Goal: Transaction & Acquisition: Purchase product/service

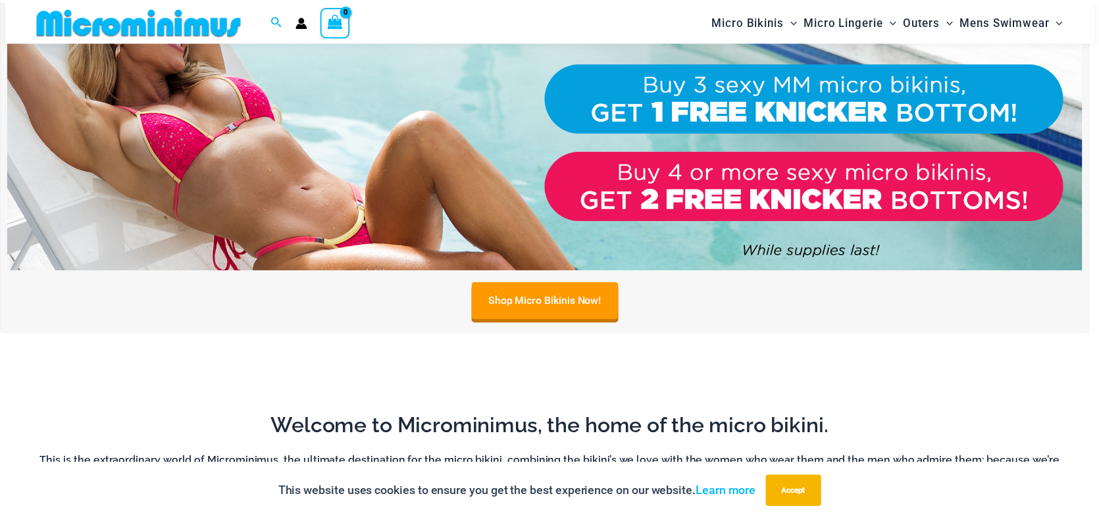
scroll to position [656, 0]
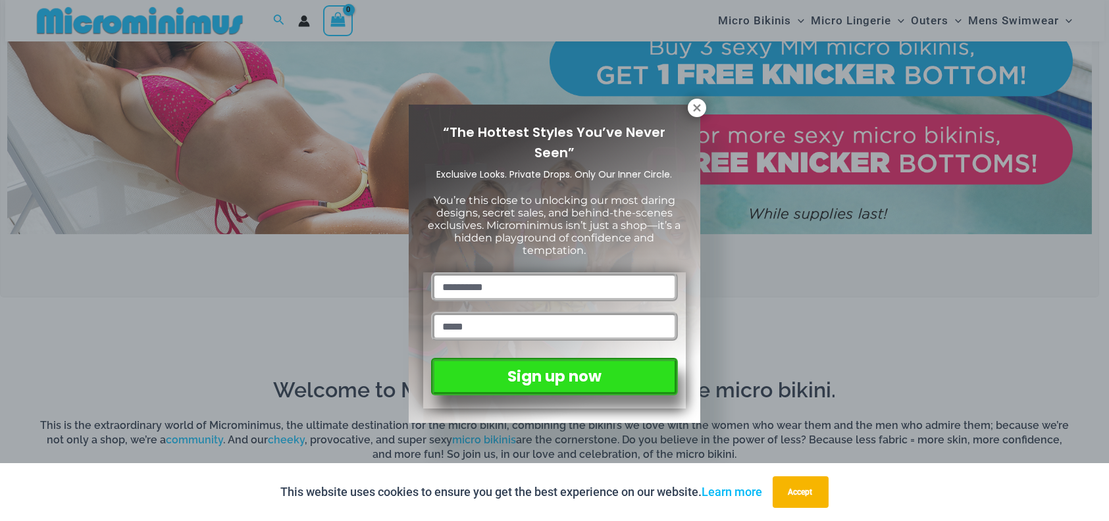
drag, startPoint x: 1107, startPoint y: 24, endPoint x: 1107, endPoint y: 98, distance: 74.3
click at [697, 107] on icon at bounding box center [696, 107] width 7 height 7
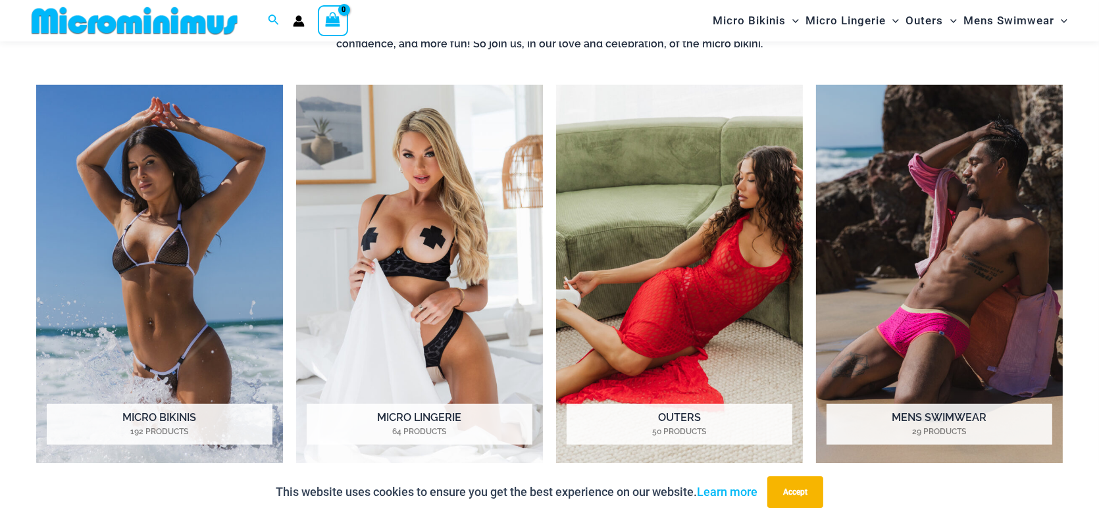
scroll to position [1158, 0]
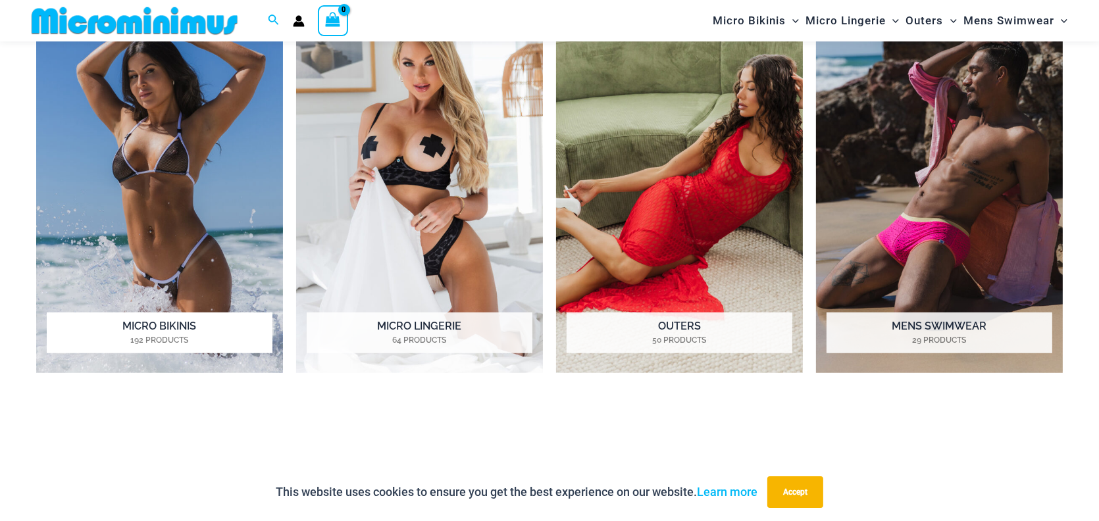
click at [166, 201] on img "Visit product category Micro Bikinis" at bounding box center [159, 183] width 247 height 380
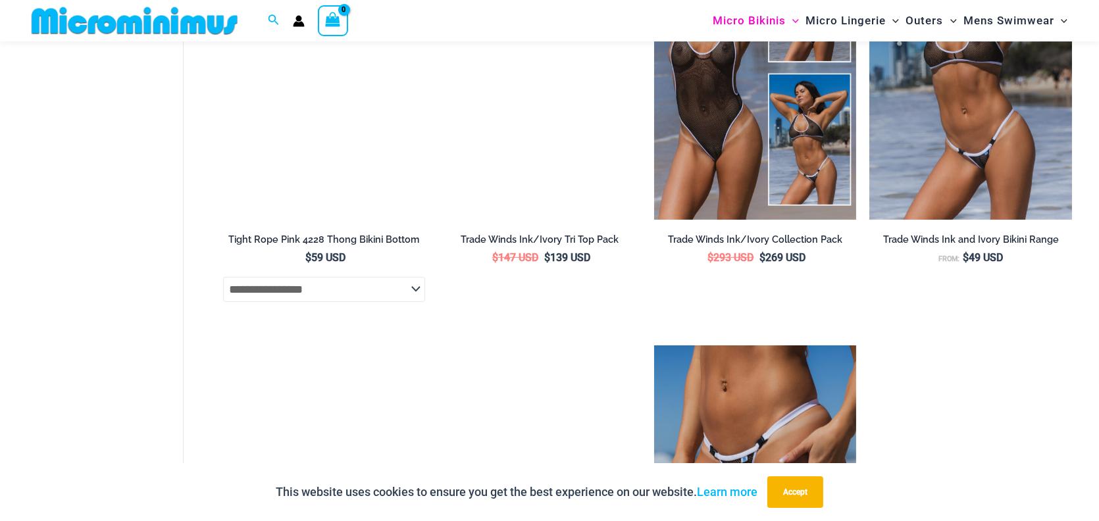
scroll to position [968, 0]
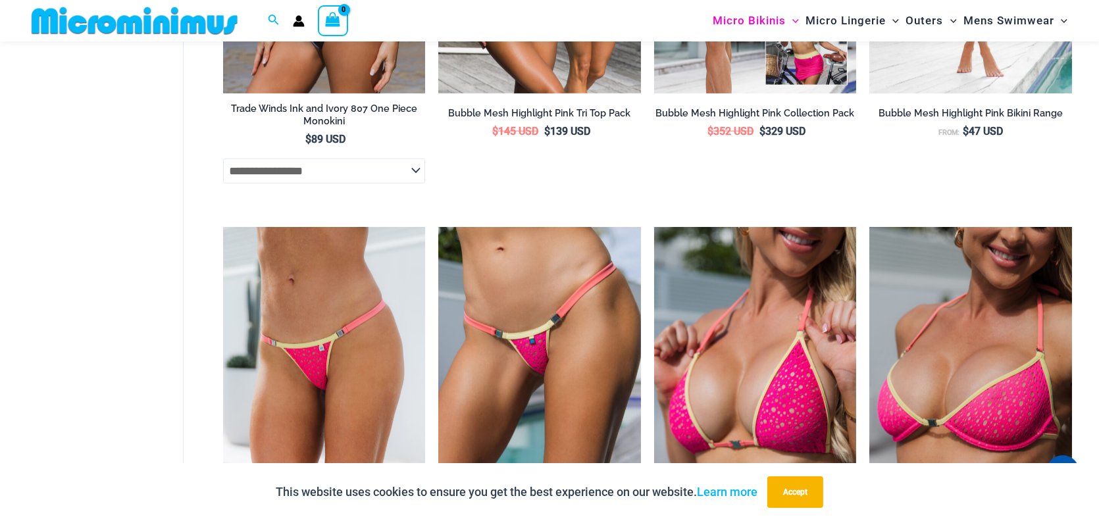
scroll to position [1950, 0]
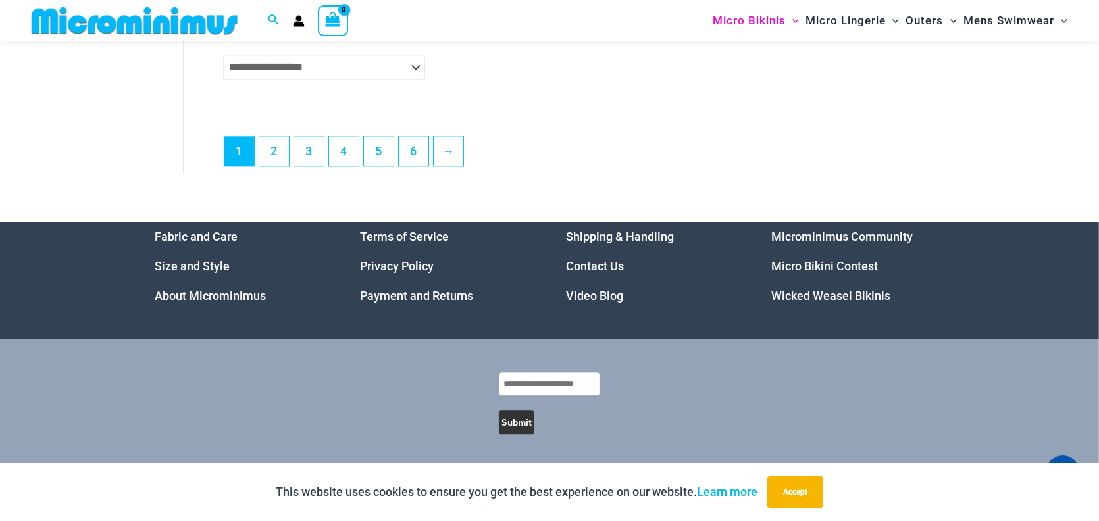
scroll to position [4061, 0]
click at [285, 166] on link "2" at bounding box center [274, 150] width 30 height 31
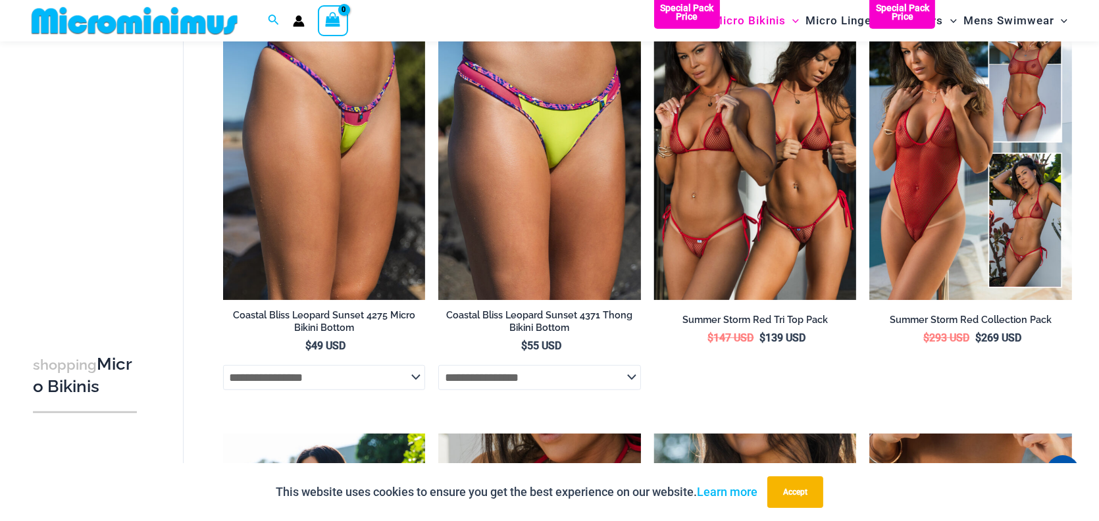
scroll to position [1047, 0]
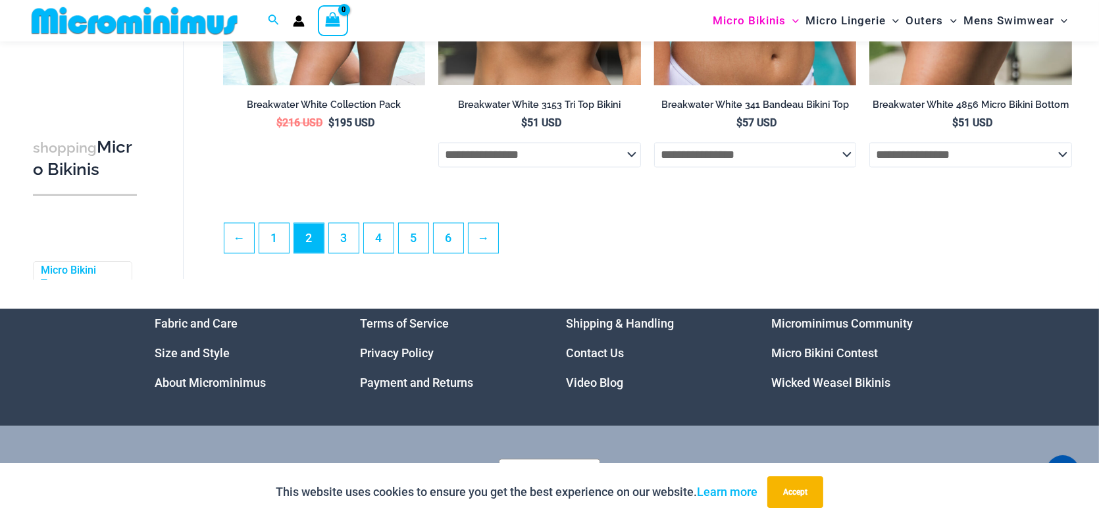
scroll to position [3421, 0]
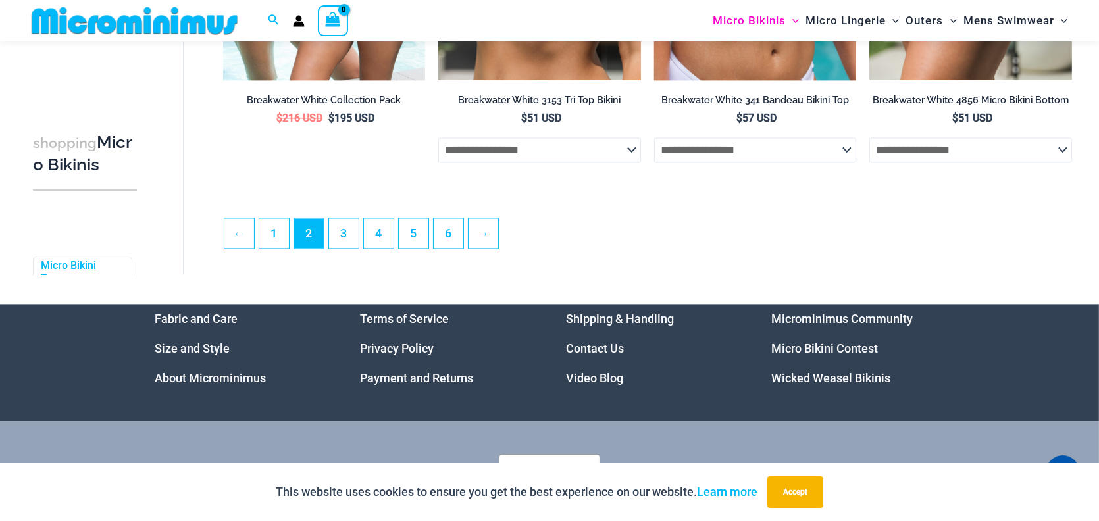
scroll to position [3402, 0]
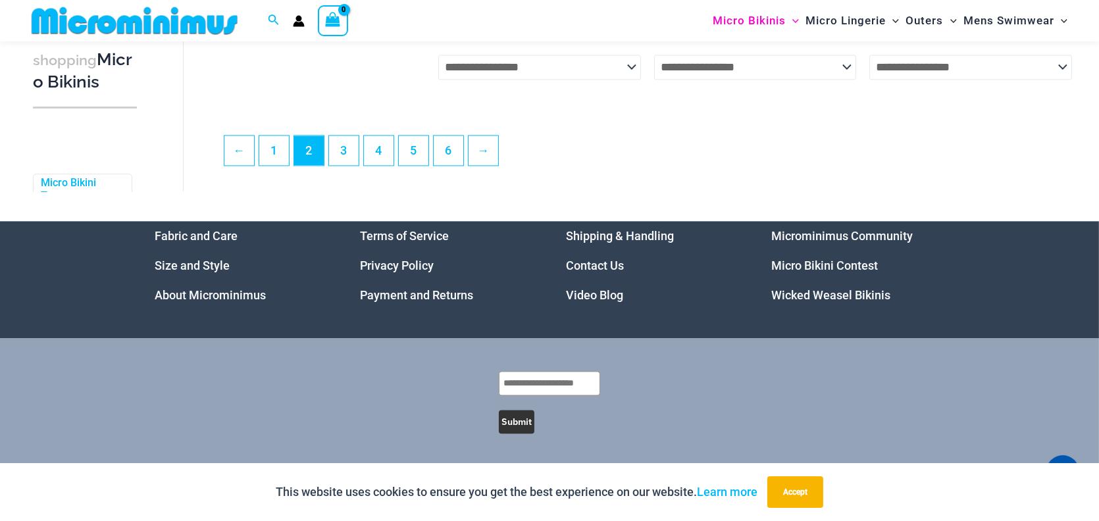
scroll to position [3782, 0]
click at [359, 165] on link "3" at bounding box center [344, 149] width 30 height 31
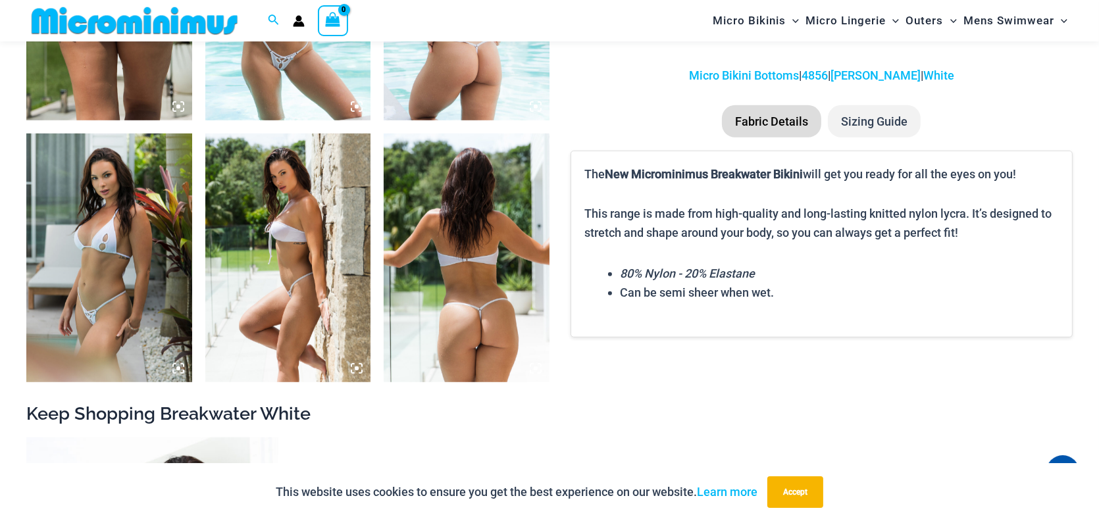
scroll to position [1062, 0]
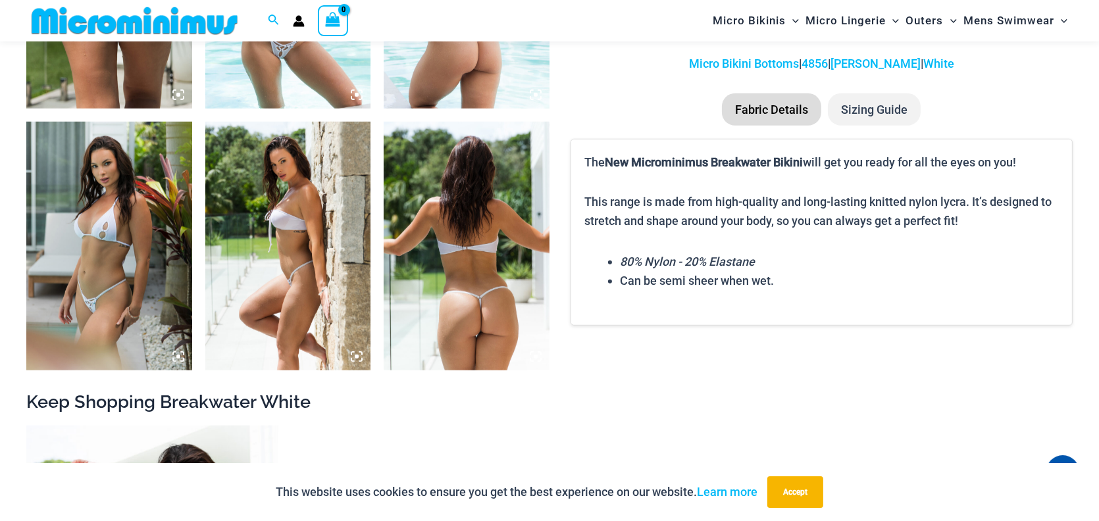
drag, startPoint x: 1103, startPoint y: 35, endPoint x: 1101, endPoint y: 139, distance: 104.0
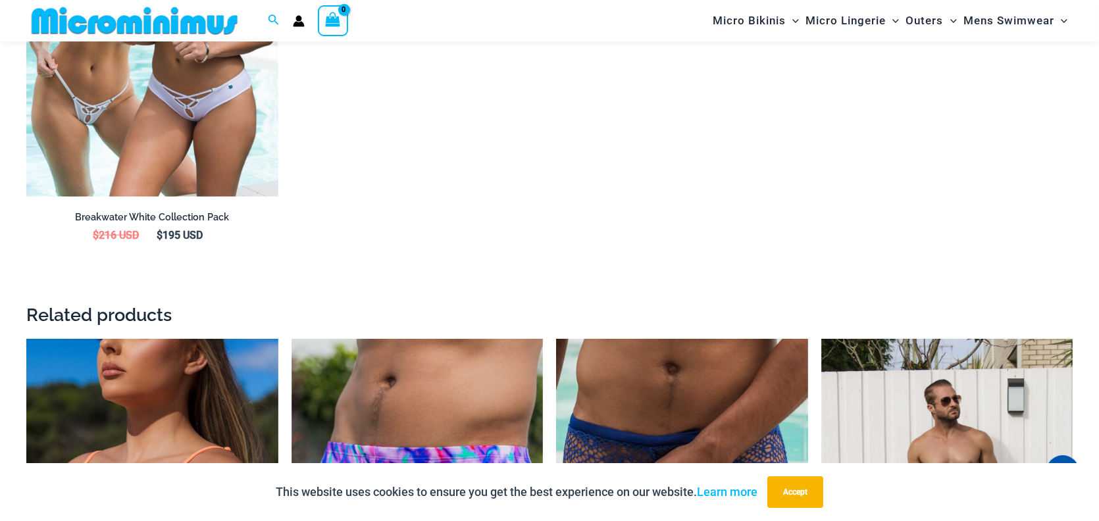
scroll to position [1674, 0]
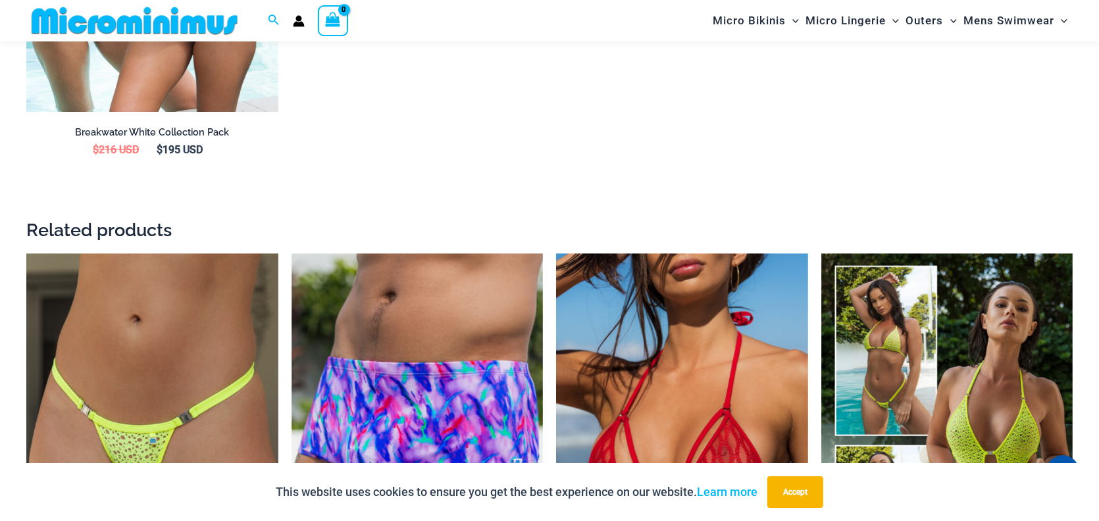
scroll to position [1741, 0]
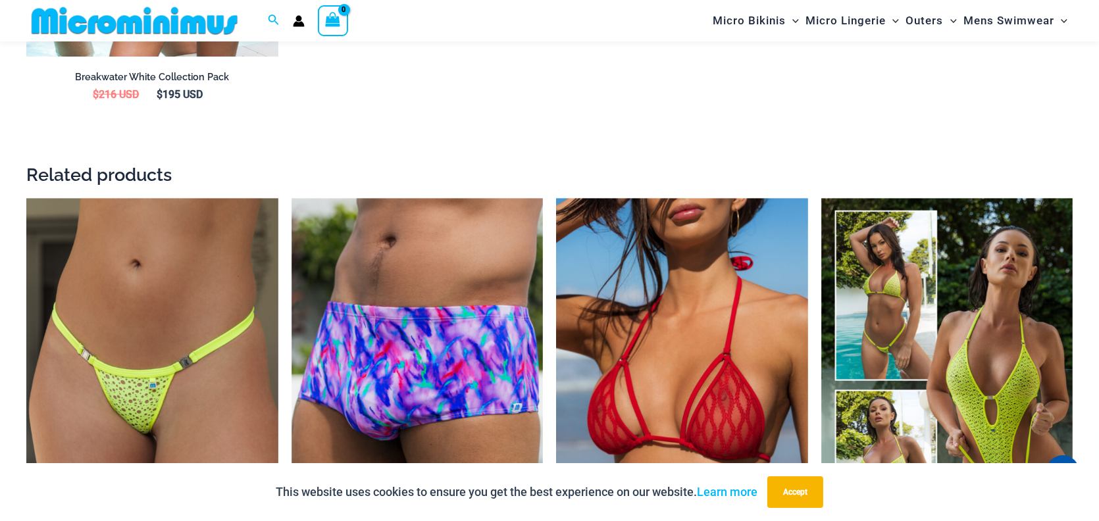
drag, startPoint x: 1104, startPoint y: 36, endPoint x: 1107, endPoint y: 202, distance: 166.5
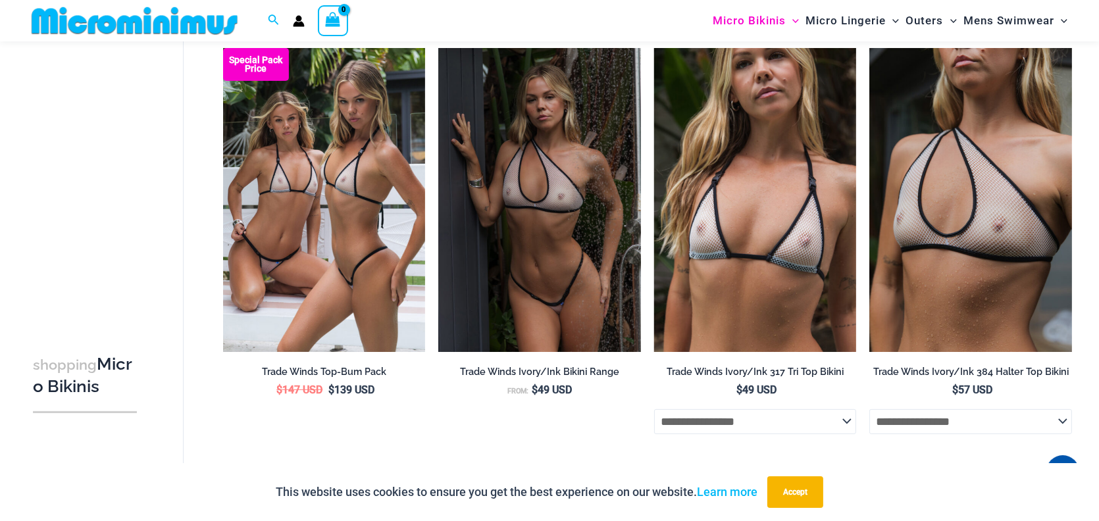
scroll to position [555, 0]
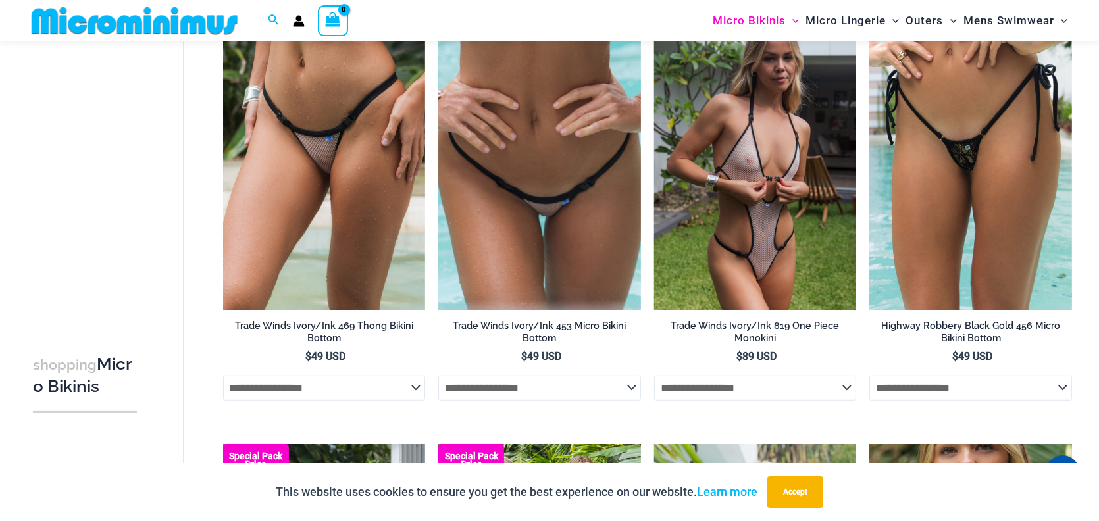
scroll to position [1047, 0]
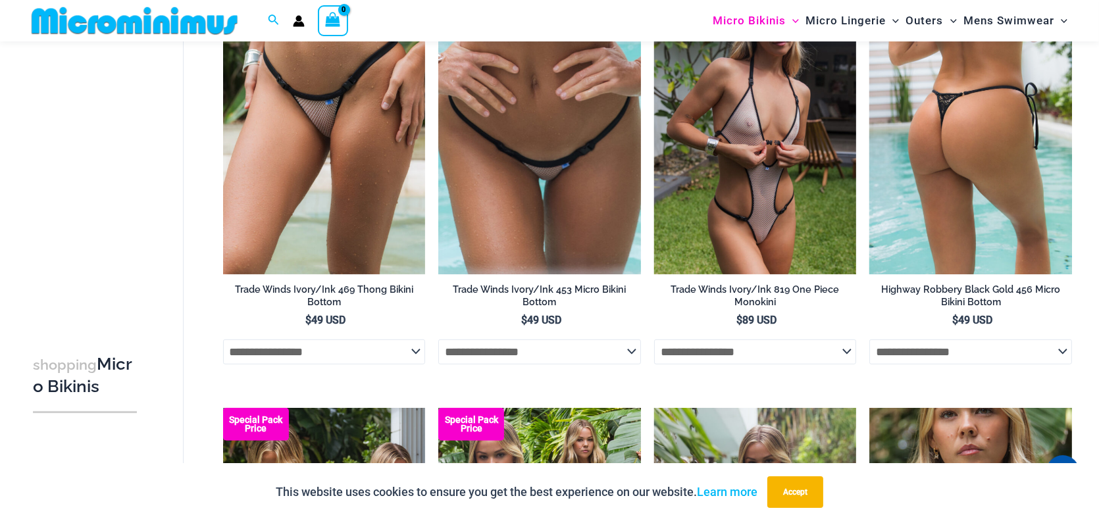
click at [1016, 234] on img at bounding box center [970, 121] width 203 height 303
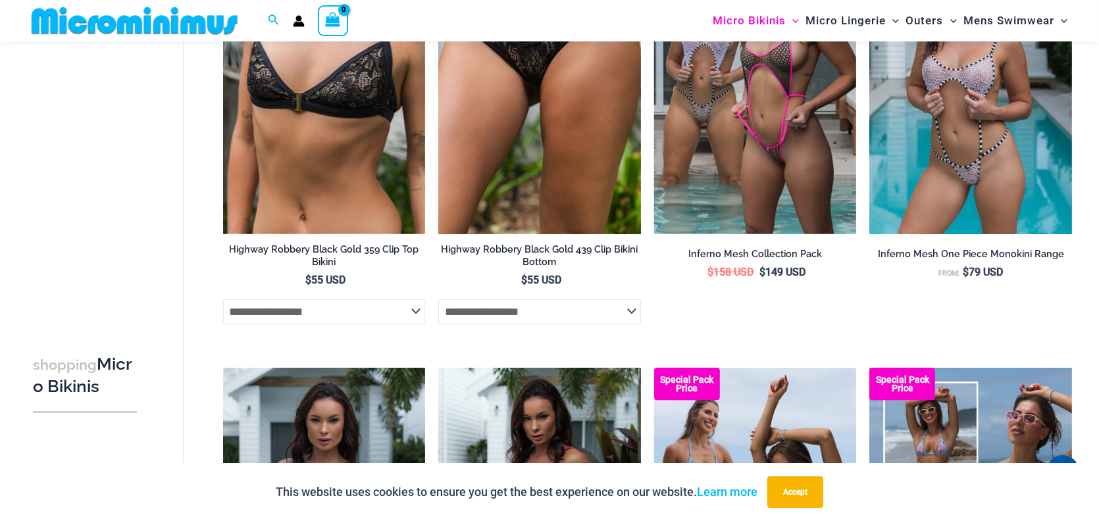
scroll to position [1967, 0]
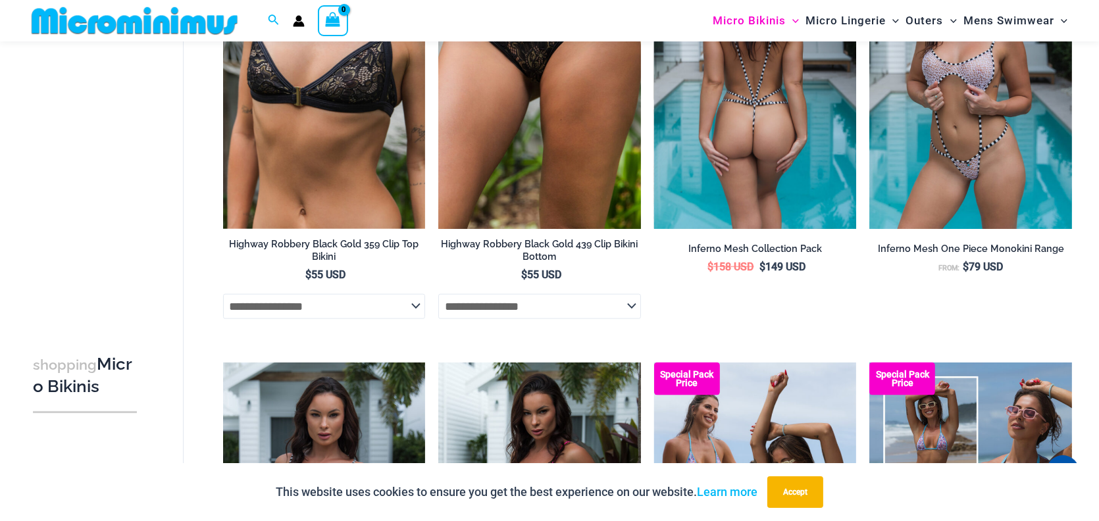
click at [764, 228] on img at bounding box center [755, 76] width 203 height 303
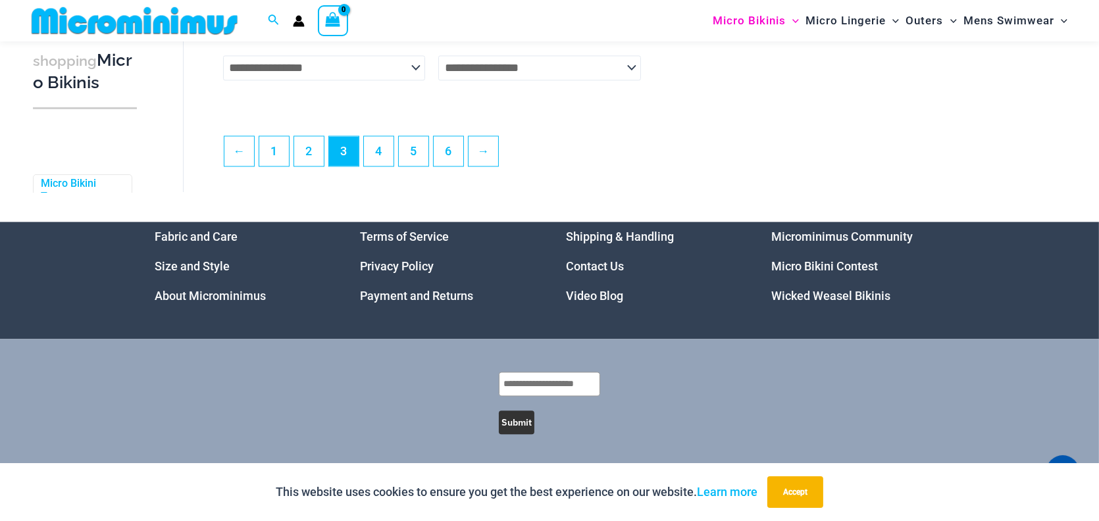
scroll to position [3678, 0]
click at [393, 166] on link "4" at bounding box center [379, 150] width 30 height 31
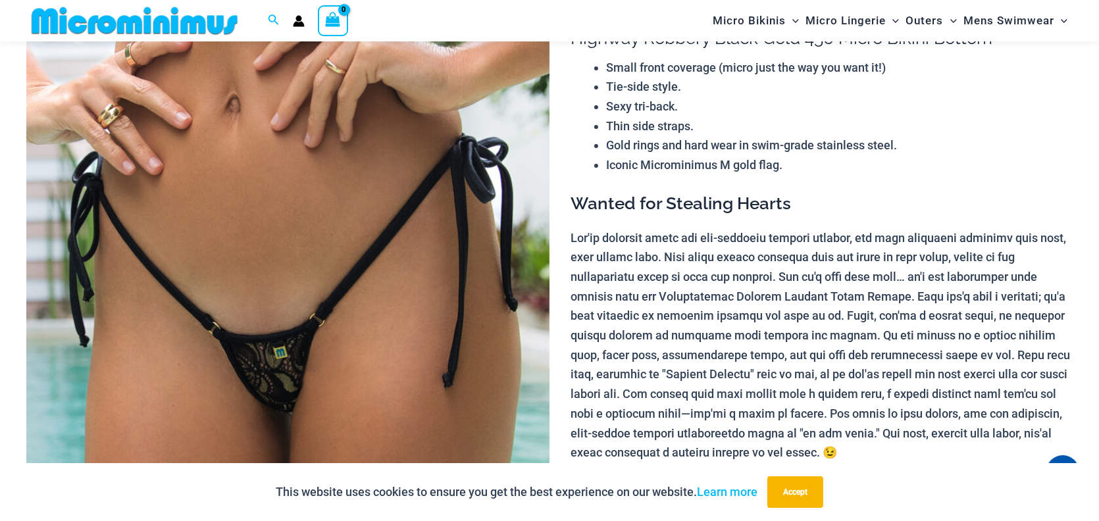
scroll to position [272, 0]
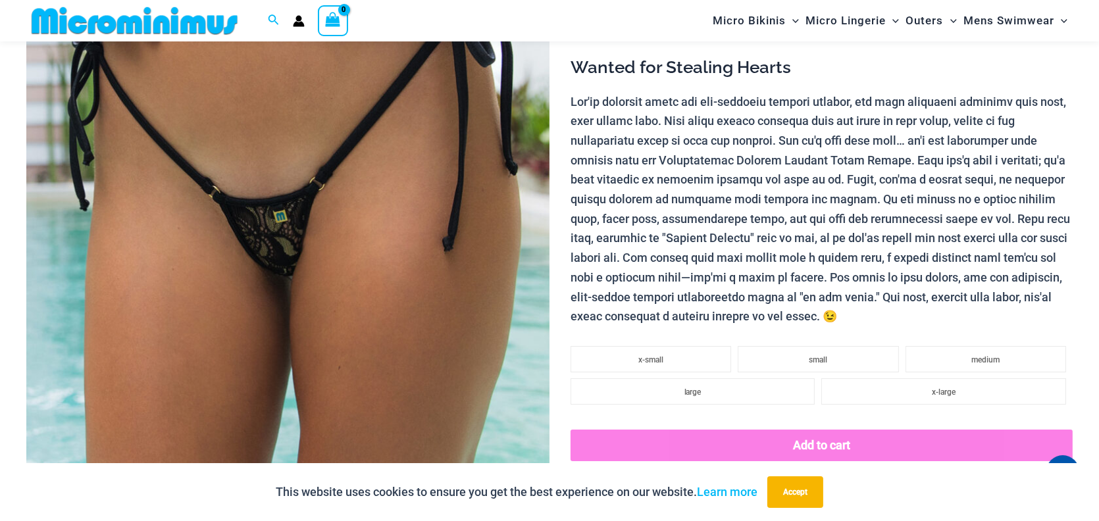
drag, startPoint x: 1106, startPoint y: 24, endPoint x: 1107, endPoint y: 52, distance: 28.3
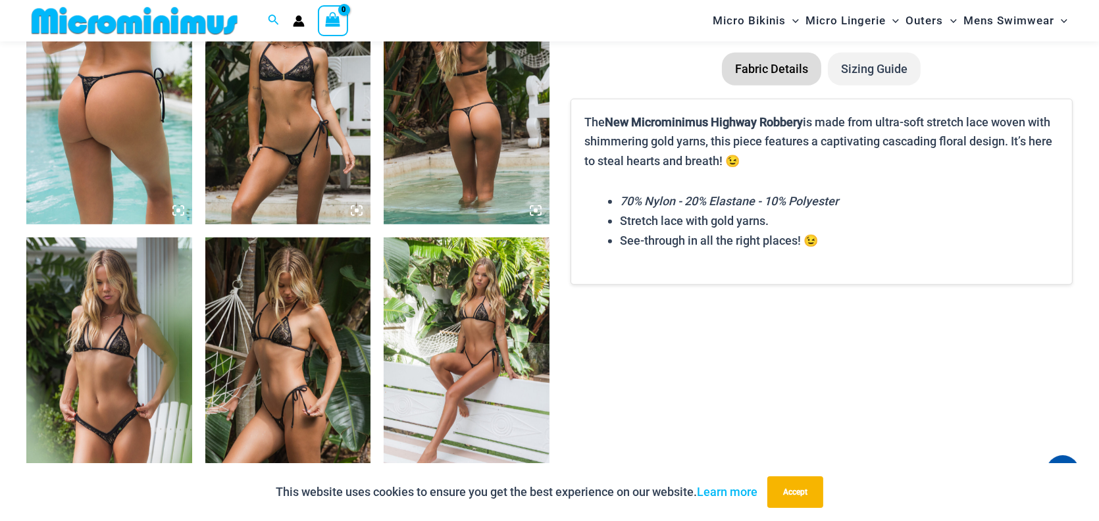
scroll to position [940, 0]
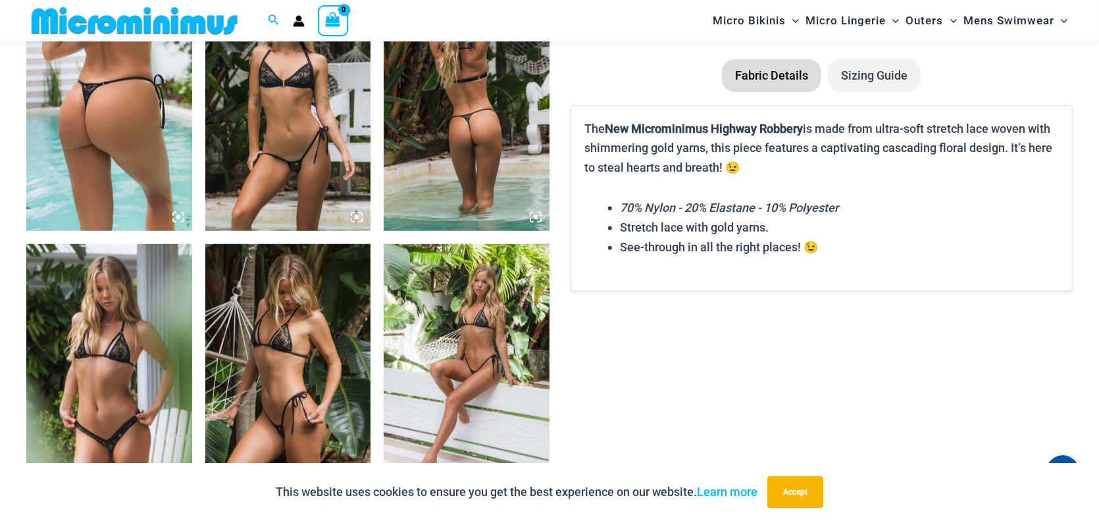
click at [254, 86] on img at bounding box center [288, 107] width 166 height 248
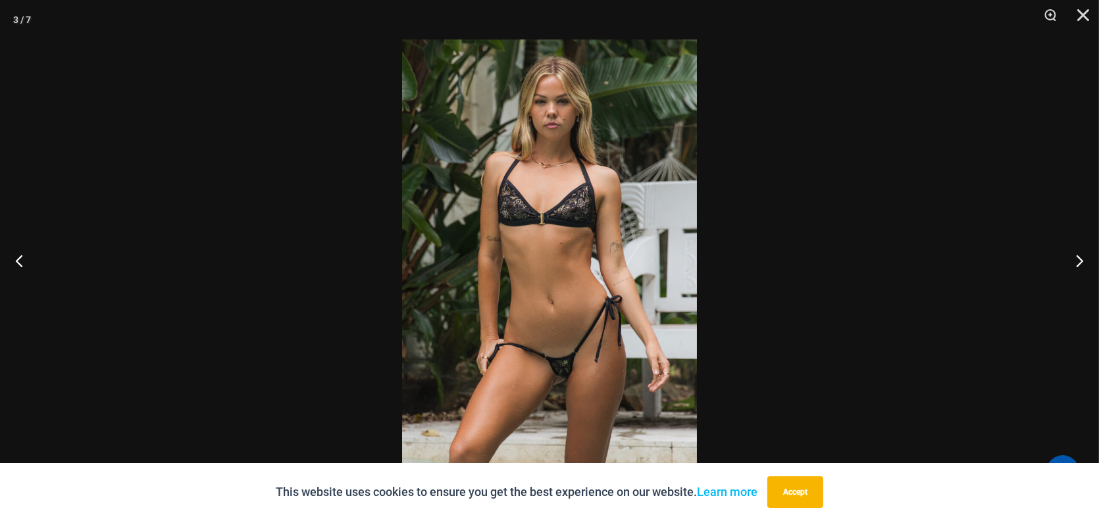
click at [561, 261] on img at bounding box center [549, 260] width 295 height 442
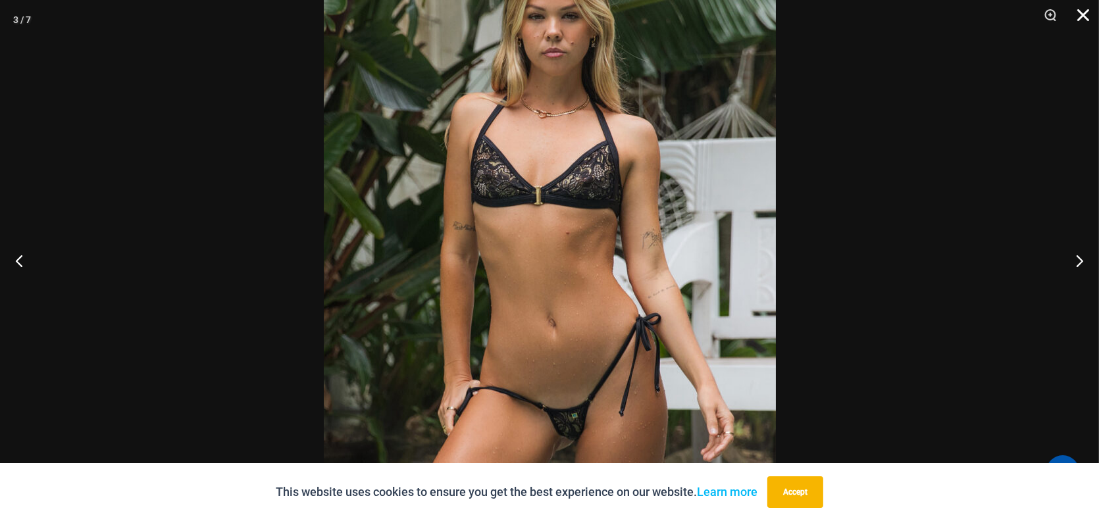
click at [1084, 14] on button "Close" at bounding box center [1078, 19] width 33 height 39
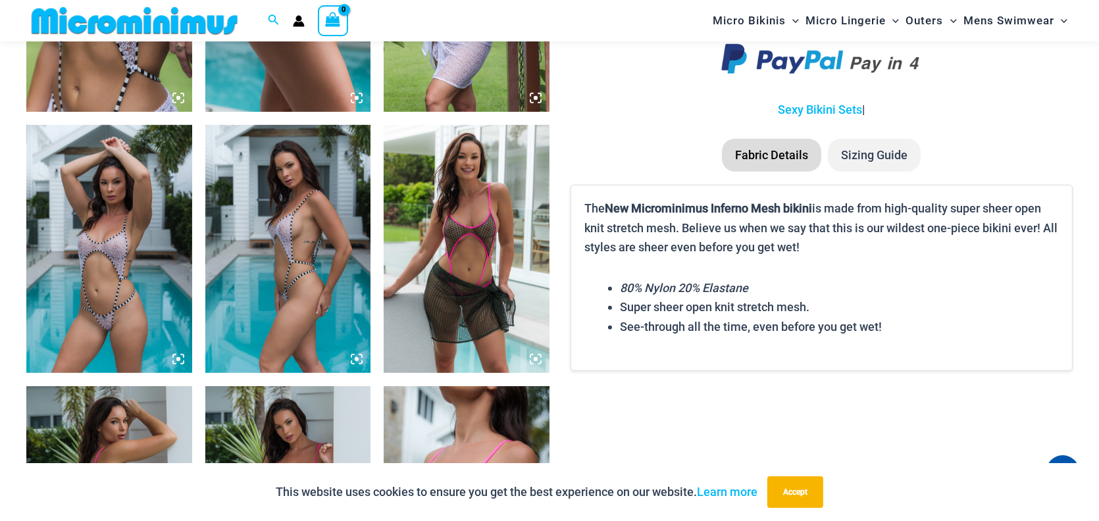
scroll to position [1347, 0]
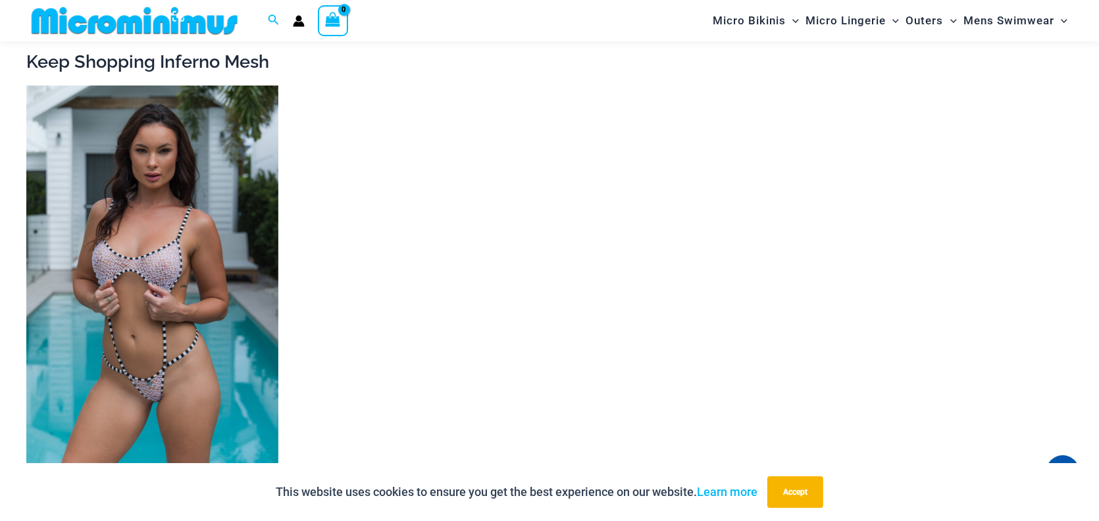
drag, startPoint x: 1107, startPoint y: 45, endPoint x: 1088, endPoint y: 234, distance: 189.9
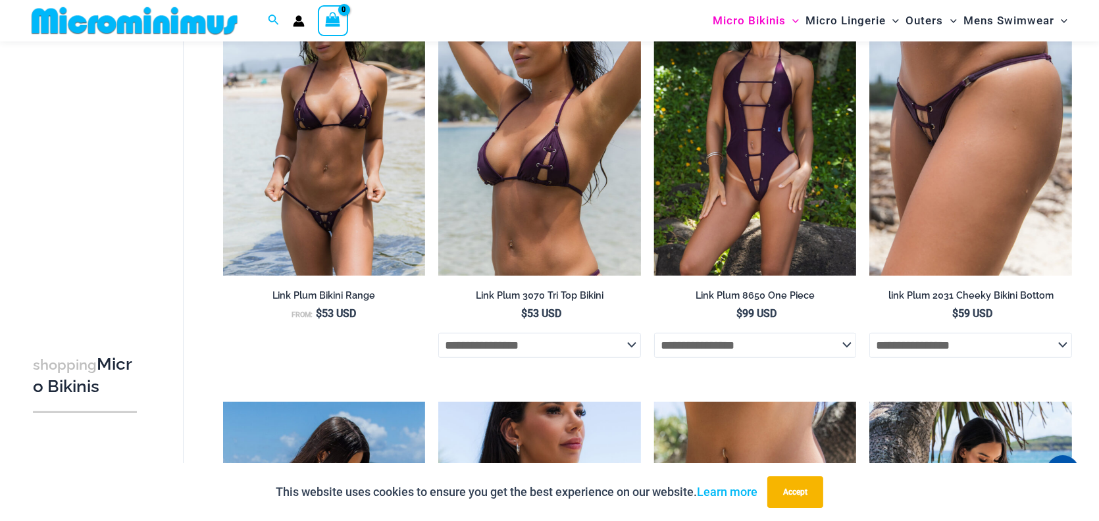
scroll to position [1043, 0]
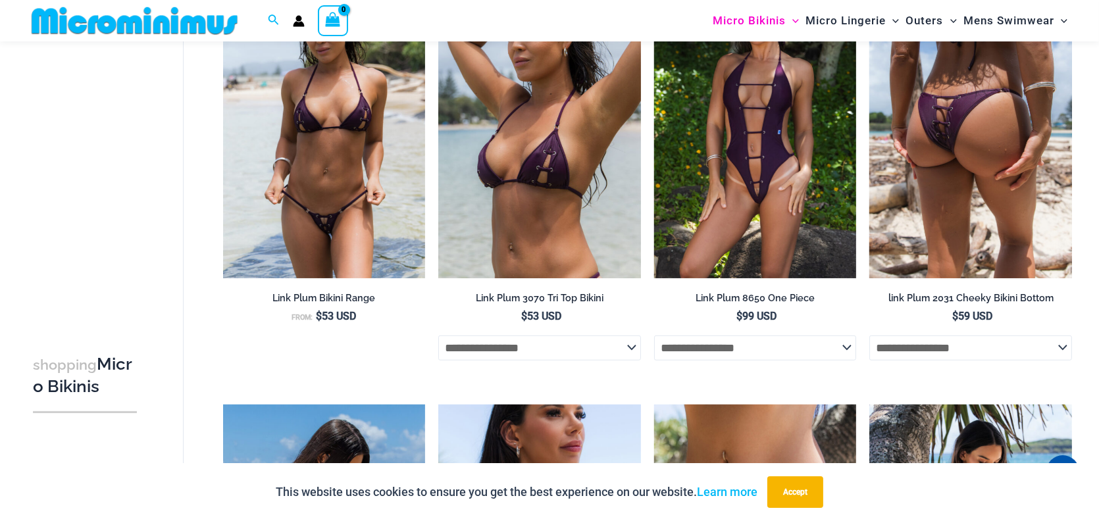
click at [959, 206] on img at bounding box center [970, 125] width 203 height 303
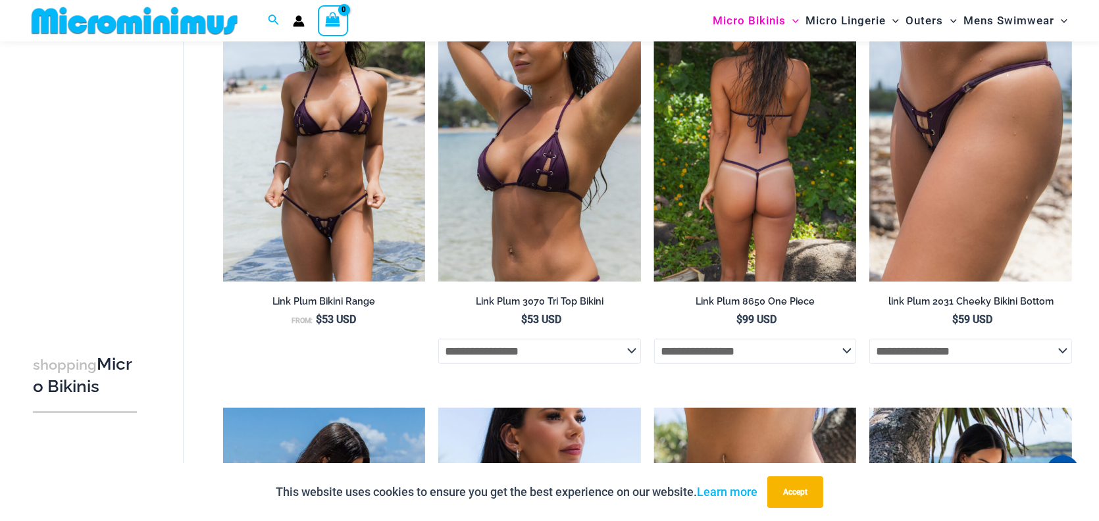
click at [738, 281] on img at bounding box center [755, 129] width 203 height 303
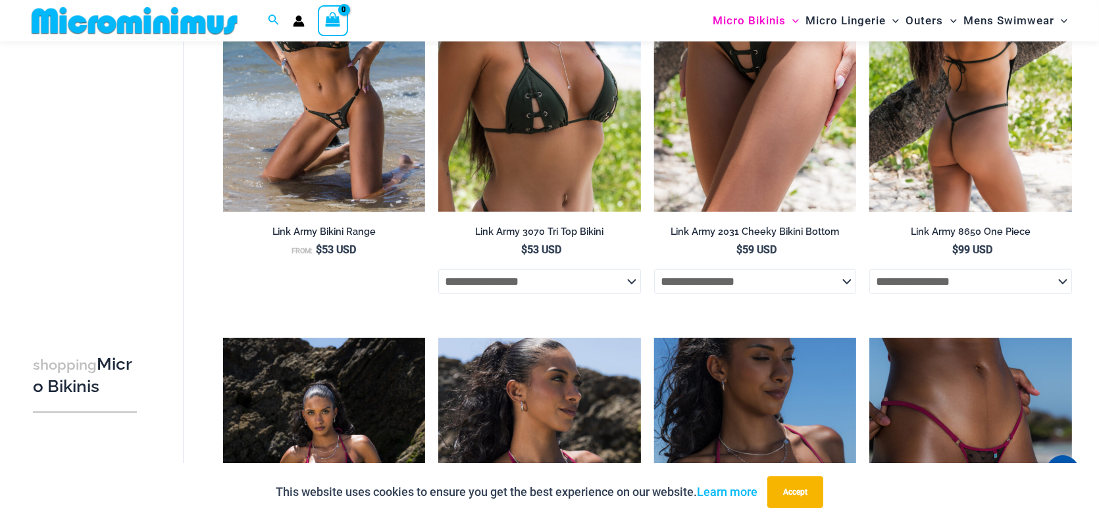
scroll to position [1565, 0]
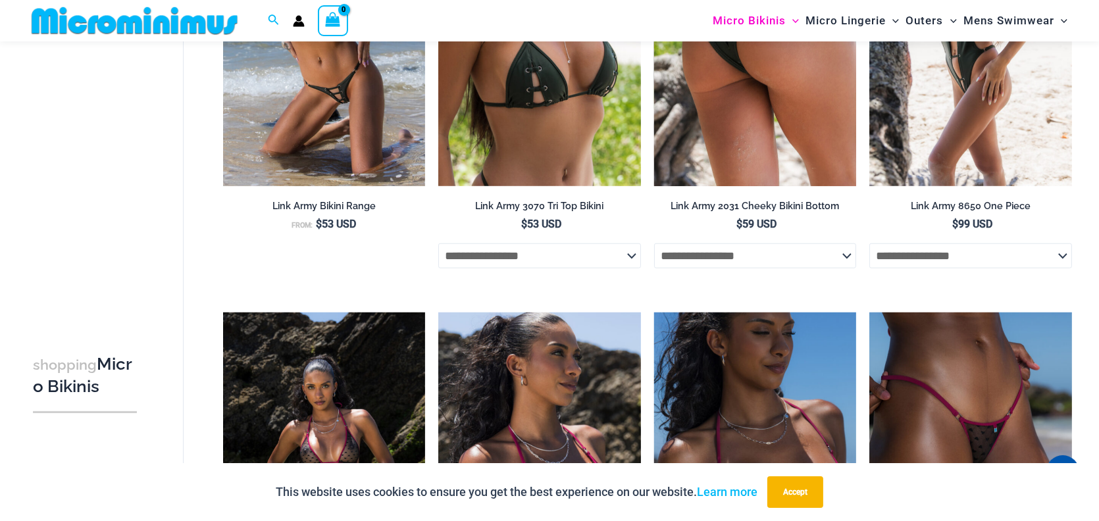
click at [724, 186] on img at bounding box center [755, 34] width 203 height 303
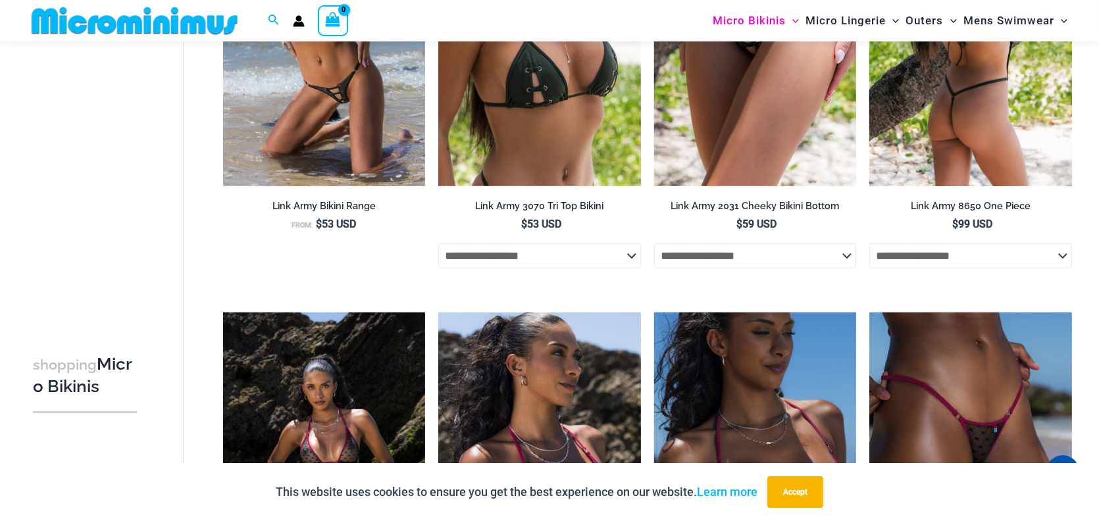
click at [1001, 186] on img at bounding box center [970, 34] width 203 height 303
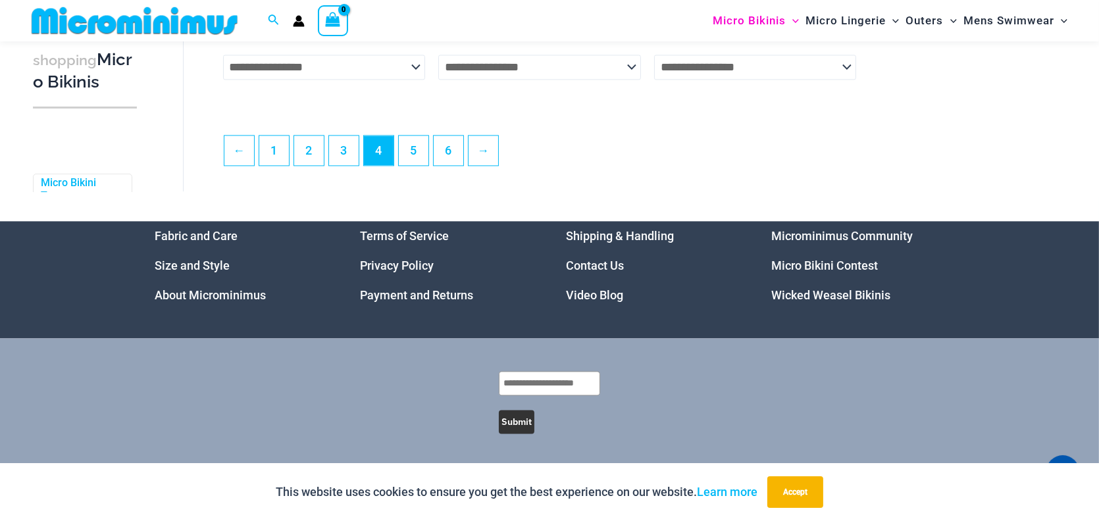
scroll to position [3656, 0]
click at [428, 165] on link "5" at bounding box center [414, 149] width 30 height 31
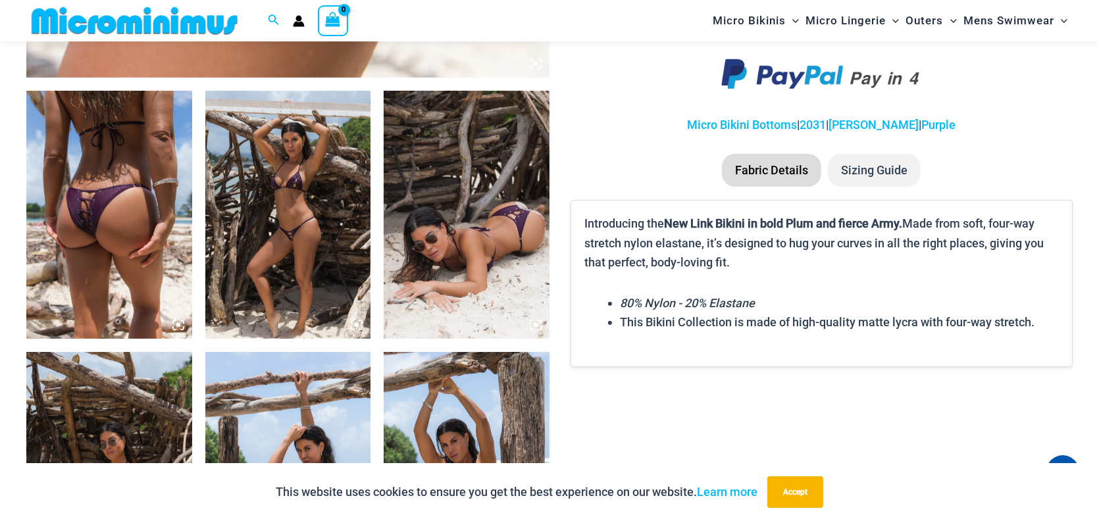
scroll to position [895, 0]
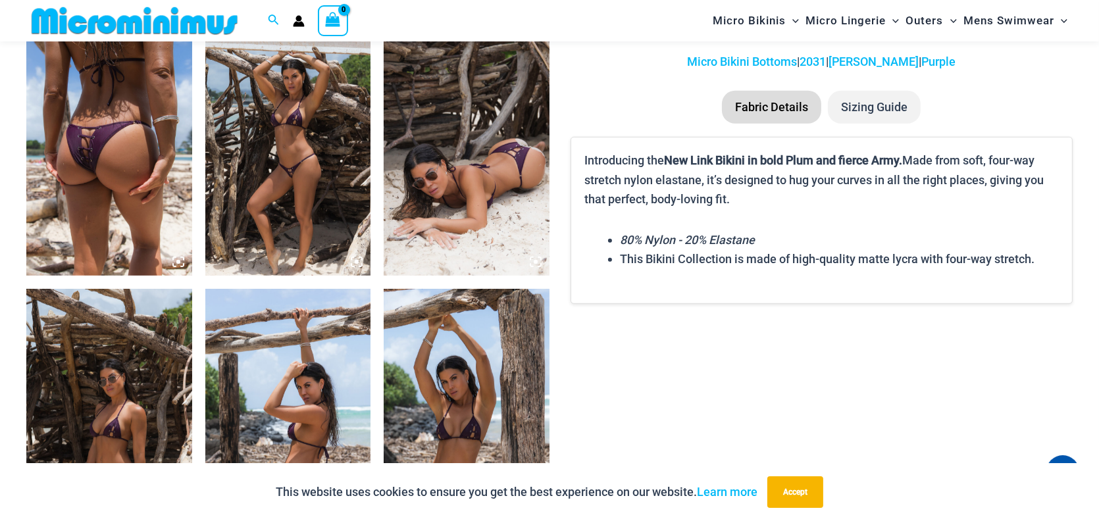
click at [115, 147] on img at bounding box center [109, 152] width 166 height 248
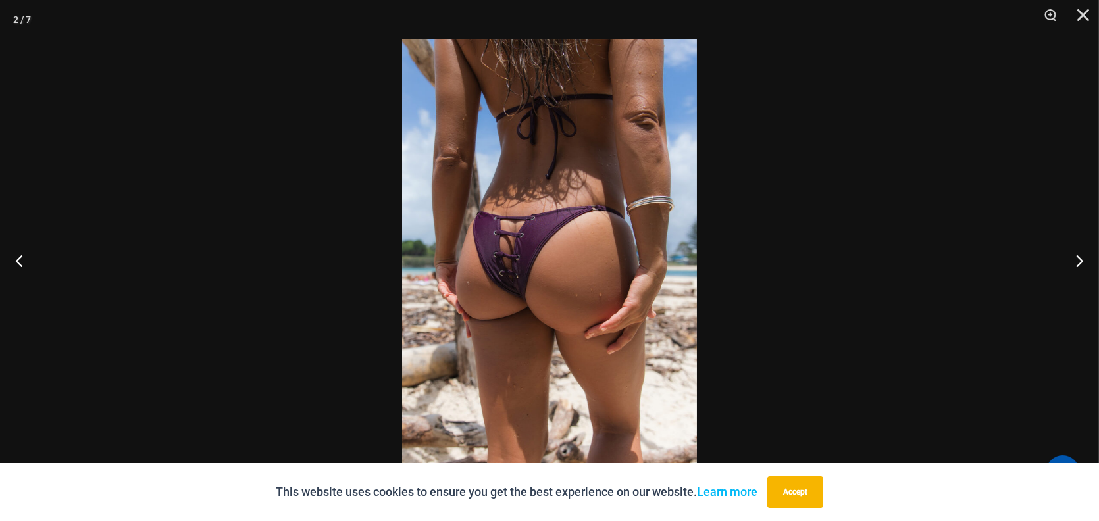
click at [521, 239] on img at bounding box center [549, 260] width 295 height 442
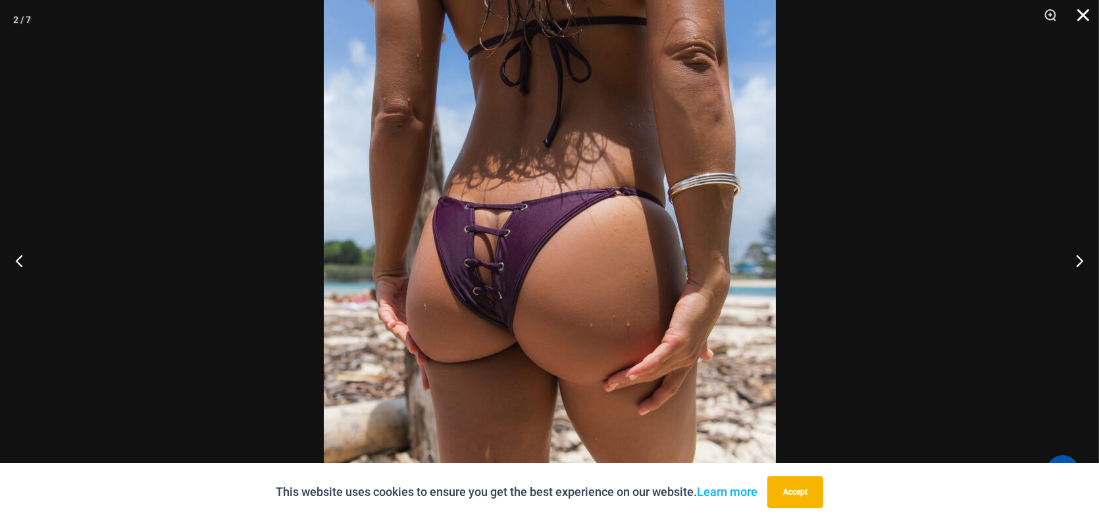
click at [1080, 16] on button "Close" at bounding box center [1078, 19] width 33 height 39
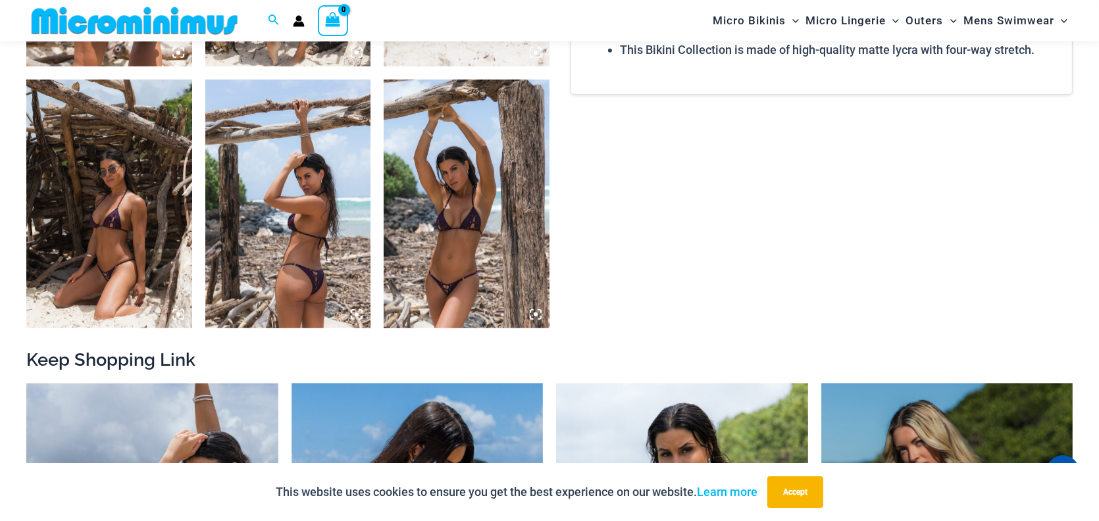
scroll to position [1132, 0]
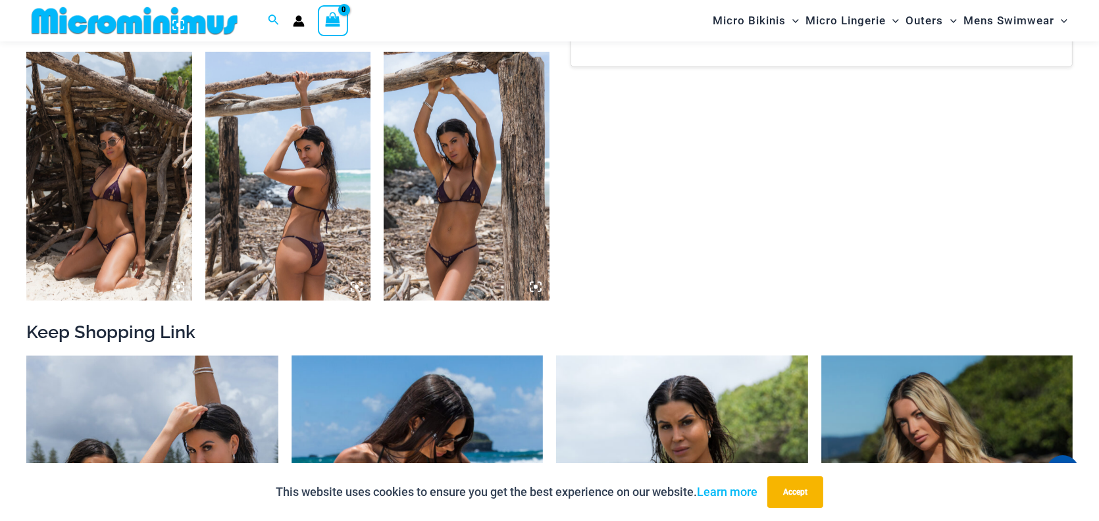
click at [463, 257] on img at bounding box center [467, 176] width 166 height 248
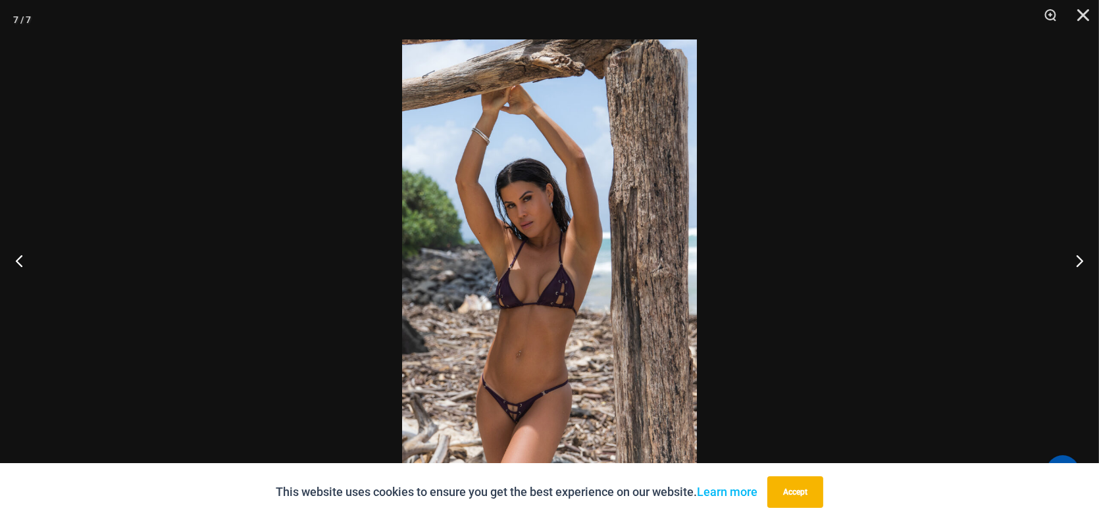
click at [507, 370] on img at bounding box center [549, 260] width 295 height 442
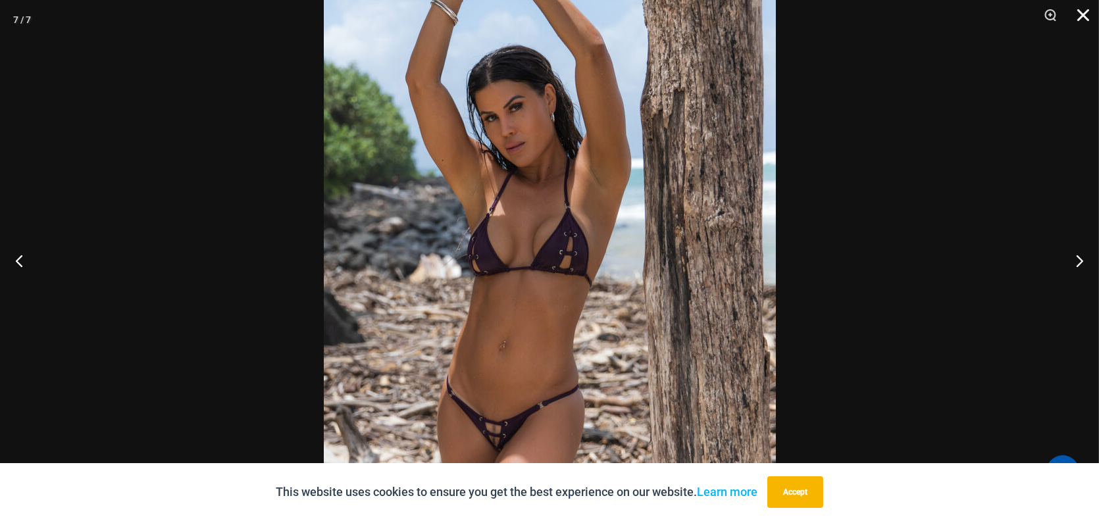
click at [1084, 14] on button "Close" at bounding box center [1078, 19] width 33 height 39
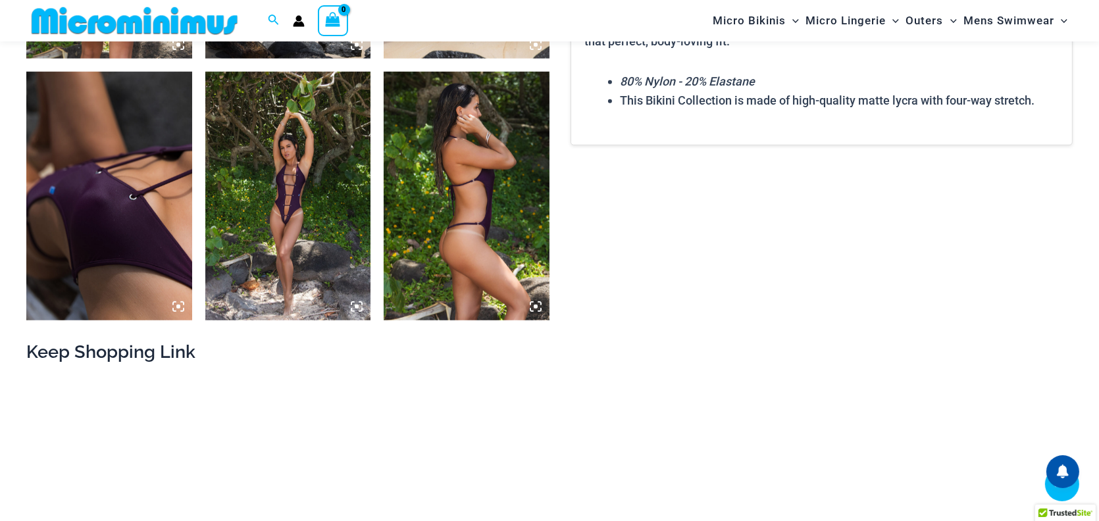
scroll to position [1104, 0]
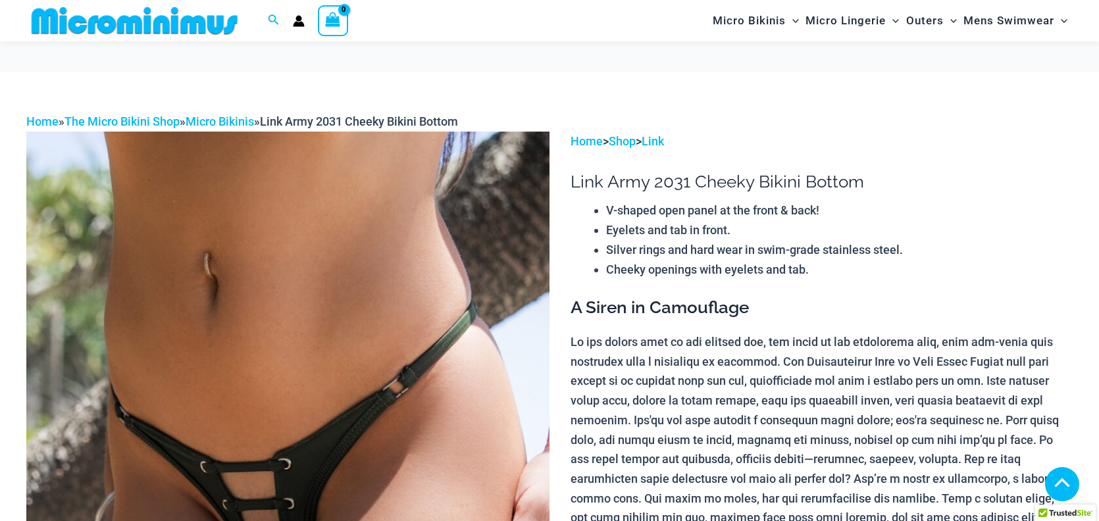
scroll to position [280, 0]
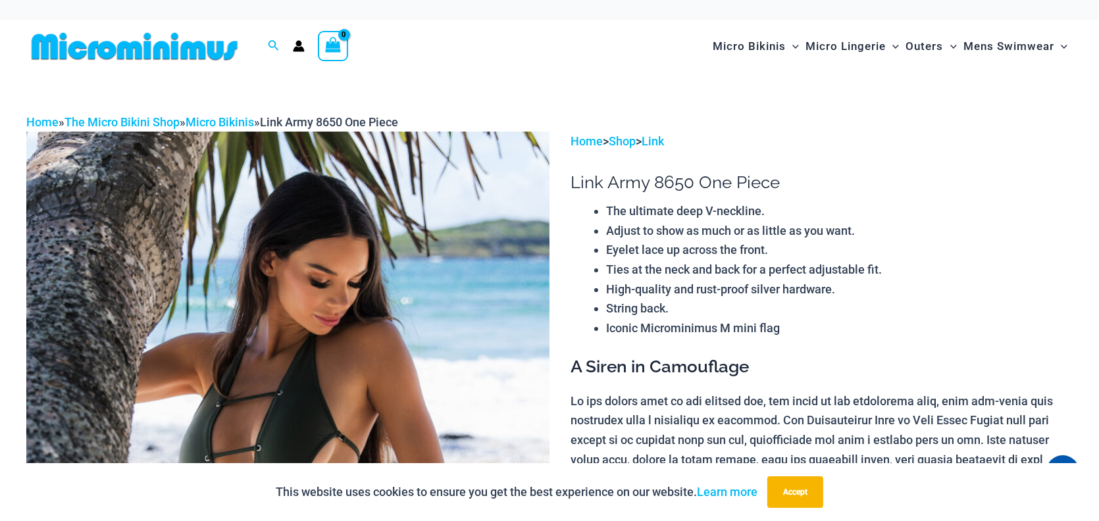
drag, startPoint x: 1107, startPoint y: 43, endPoint x: 533, endPoint y: 71, distance: 575.1
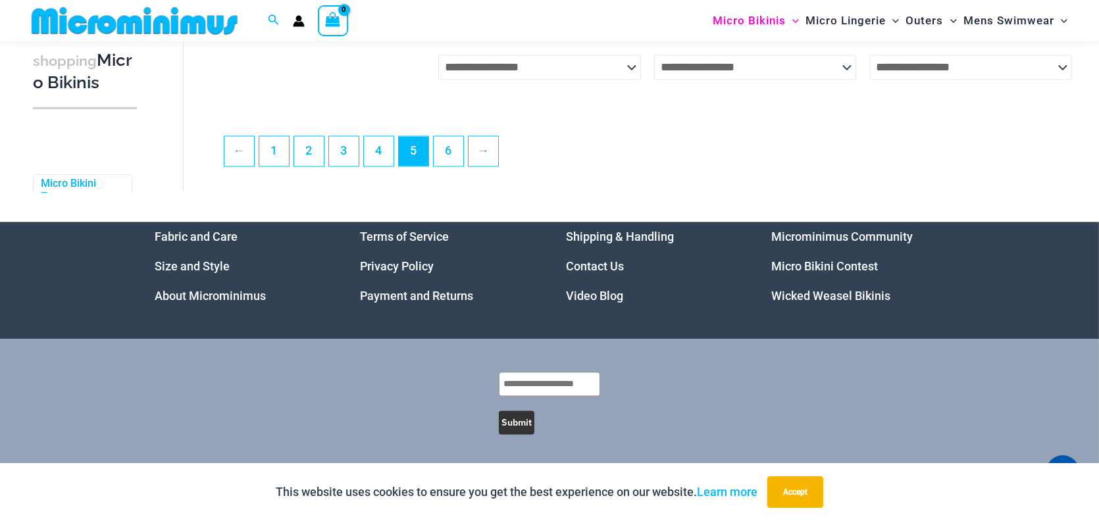
drag, startPoint x: 1107, startPoint y: 32, endPoint x: 1003, endPoint y: 457, distance: 437.7
click at [463, 166] on link "6" at bounding box center [449, 150] width 30 height 31
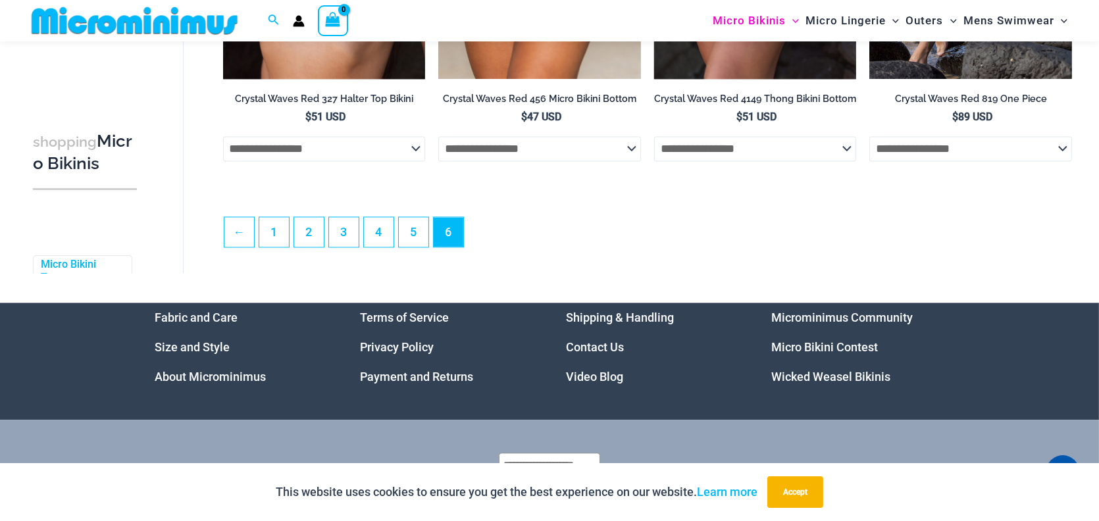
scroll to position [3836, 0]
